Goal: Task Accomplishment & Management: Use online tool/utility

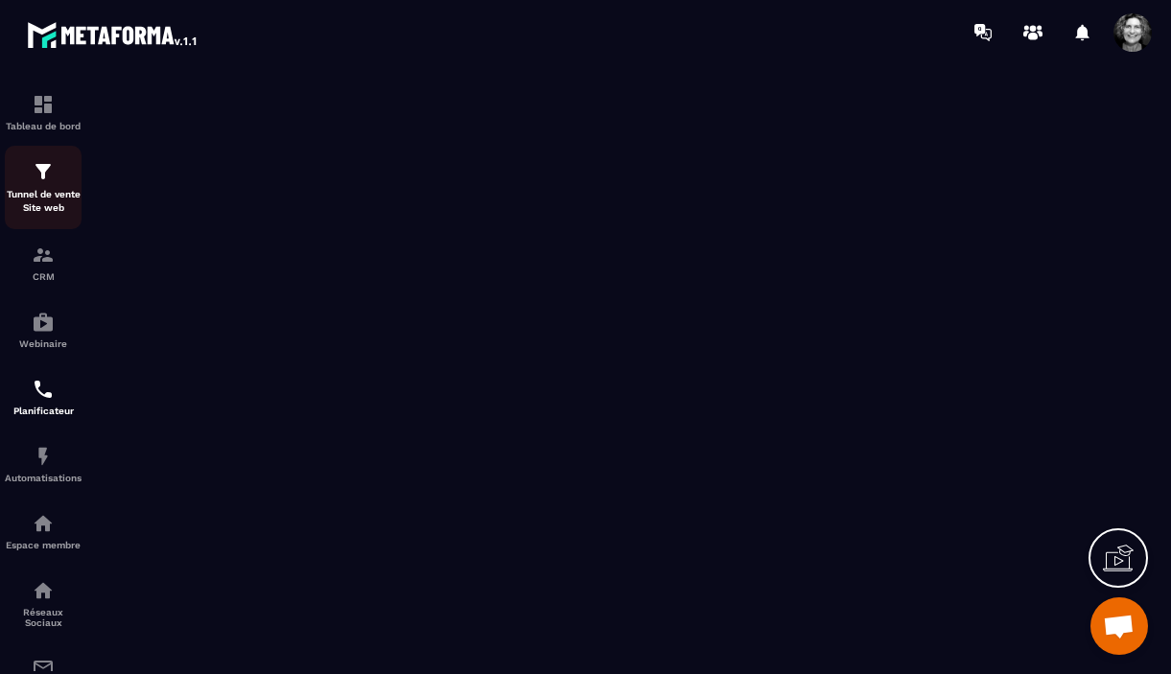
click at [52, 202] on p "Tunnel de vente Site web" at bounding box center [43, 201] width 77 height 27
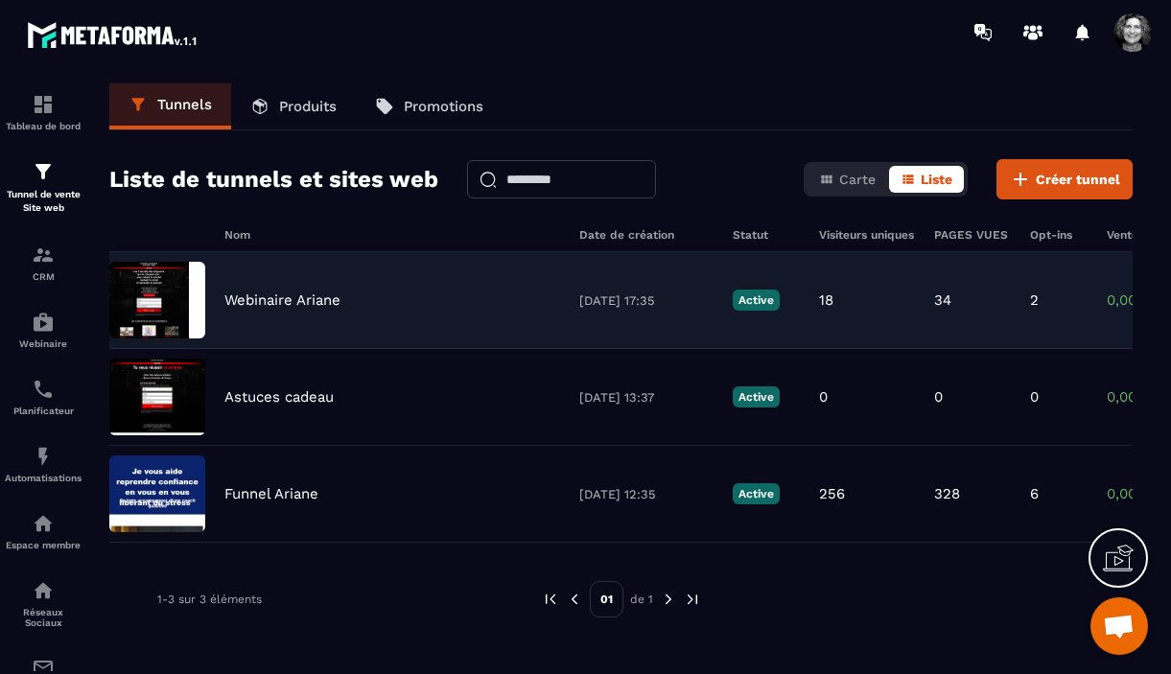
click at [389, 305] on div "Webinaire Ariane" at bounding box center [392, 300] width 336 height 17
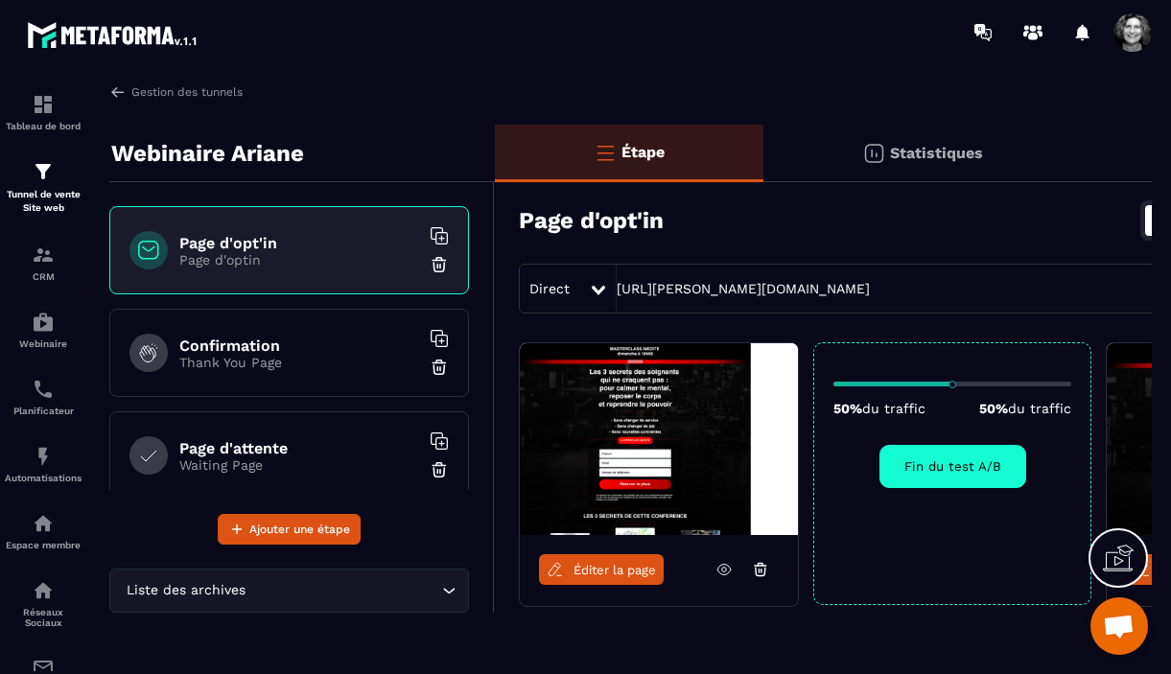
click at [596, 572] on span "Éditer la page" at bounding box center [614, 570] width 82 height 14
